Goal: Task Accomplishment & Management: Use online tool/utility

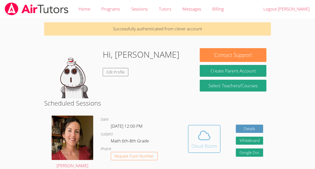
click at [204, 134] on icon at bounding box center [204, 135] width 14 height 14
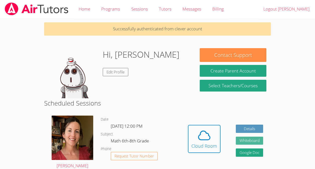
click at [254, 142] on button "Whiteboard" at bounding box center [250, 140] width 28 height 8
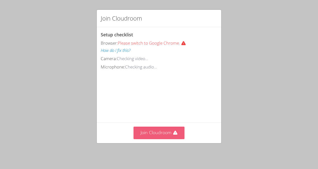
click at [154, 135] on button "Join Cloudroom" at bounding box center [159, 132] width 51 height 12
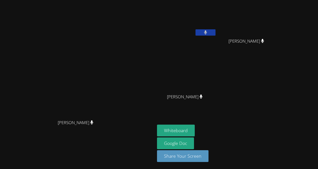
drag, startPoint x: 218, startPoint y: 7, endPoint x: 212, endPoint y: 101, distance: 94.0
click at [212, 101] on div "Gabriela Perez-Ramirez" at bounding box center [187, 101] width 60 height 20
drag, startPoint x: 195, startPoint y: 32, endPoint x: 206, endPoint y: 84, distance: 52.9
drag, startPoint x: 206, startPoint y: 84, endPoint x: 274, endPoint y: 114, distance: 74.8
click at [280, 122] on aside "Mynor Lopez Mendoza Arismary Ortiz Marquez Arismary Ortiz Marquez Gabriela Pere…" at bounding box center [217, 84] width 125 height 169
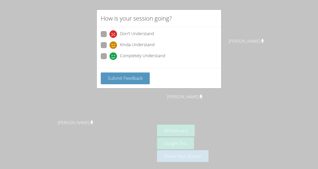
click at [107, 54] on label "Completely Understand" at bounding box center [133, 56] width 65 height 7
click at [110, 54] on input "Completely Understand" at bounding box center [112, 55] width 4 height 4
radio input "true"
click at [122, 77] on span "Submit Feedback" at bounding box center [125, 78] width 35 height 6
